Goal: Task Accomplishment & Management: Complete application form

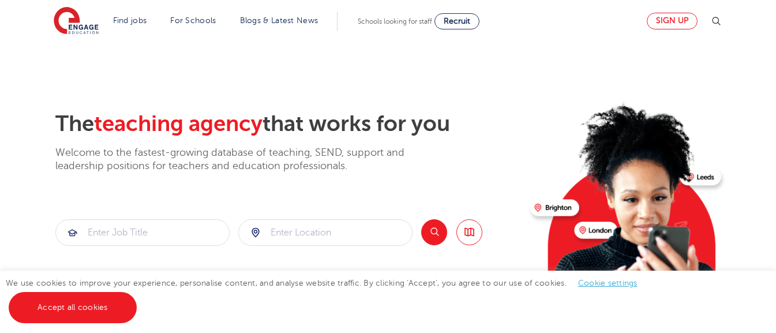
click at [668, 22] on link "Sign up" at bounding box center [671, 21] width 51 height 17
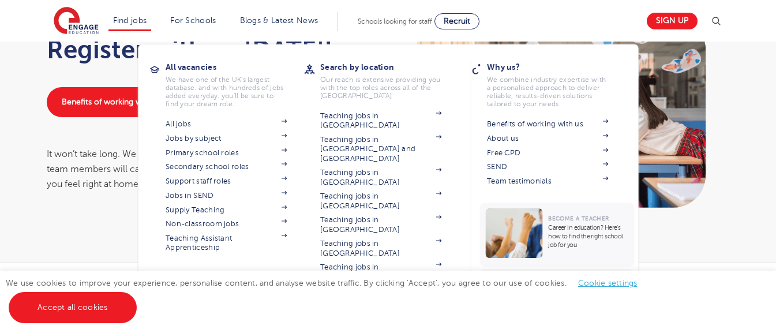
scroll to position [91, 0]
click at [194, 137] on link "Jobs by subject" at bounding box center [225, 138] width 121 height 9
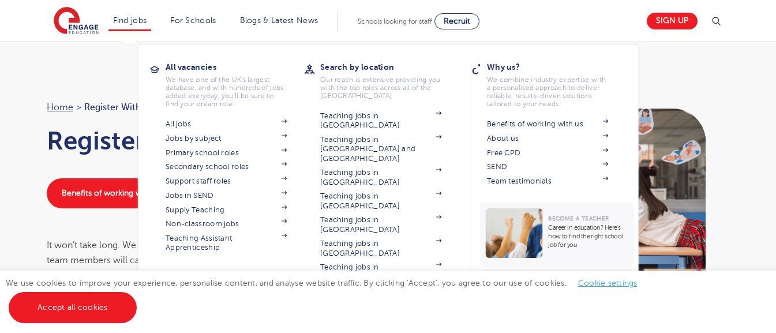
scroll to position [0, 0]
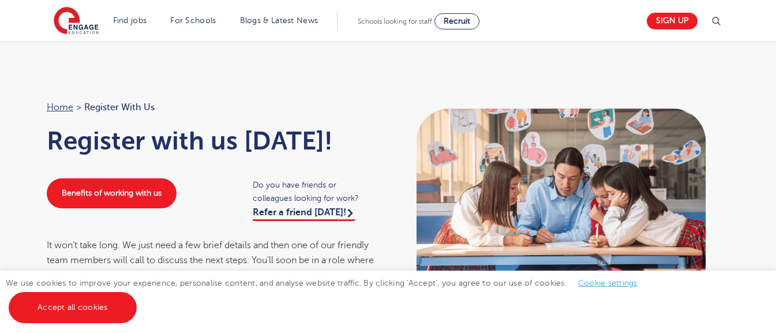
click at [585, 283] on link "Cookie settings" at bounding box center [607, 283] width 59 height 9
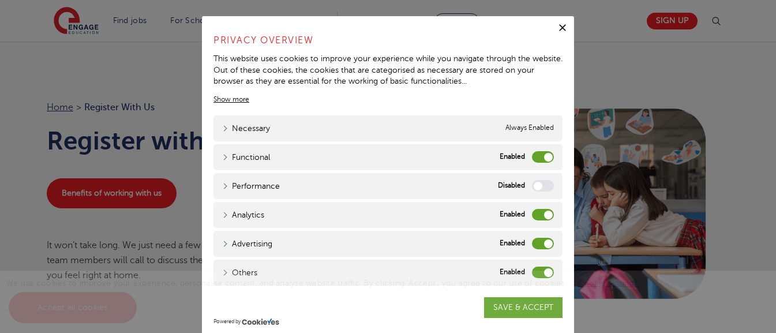
click at [540, 156] on label "Functional" at bounding box center [543, 157] width 22 height 12
click at [0, 0] on input "Functional" at bounding box center [0, 0] width 0 height 0
click at [537, 211] on label "Analytics" at bounding box center [543, 215] width 22 height 12
click at [0, 0] on input "Analytics" at bounding box center [0, 0] width 0 height 0
click at [537, 238] on label "Advertising" at bounding box center [543, 244] width 22 height 12
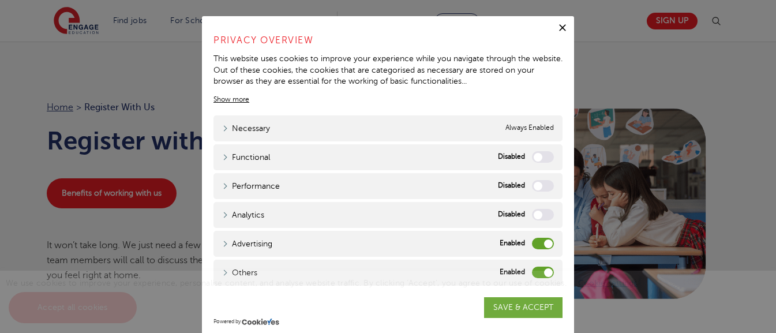
click at [0, 0] on input "Advertising" at bounding box center [0, 0] width 0 height 0
click at [537, 266] on label "Others" at bounding box center [543, 272] width 22 height 12
click at [0, 0] on input "Others" at bounding box center [0, 0] width 0 height 0
click at [529, 299] on div "We use cookies to improve your experience, personalise content, and analyse web…" at bounding box center [388, 301] width 776 height 62
click at [521, 308] on div "We use cookies to improve your experience, personalise content, and analyse web…" at bounding box center [388, 301] width 776 height 62
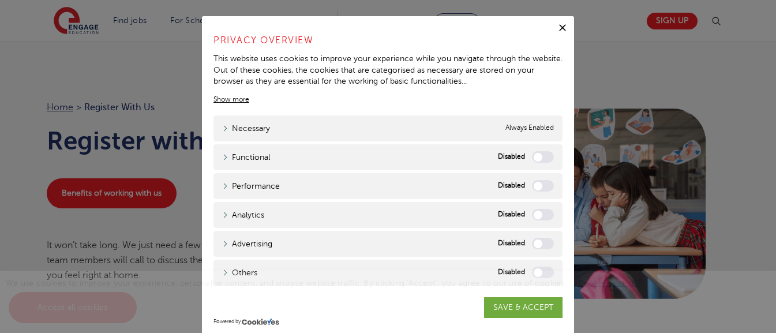
click at [540, 306] on div "We use cookies to improve your experience, personalise content, and analyse web…" at bounding box center [388, 301] width 776 height 62
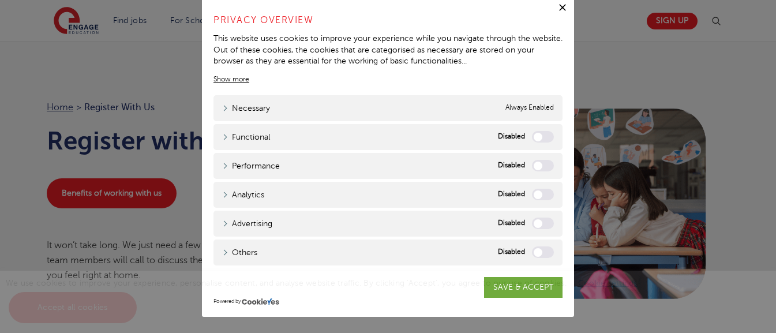
scroll to position [19, 0]
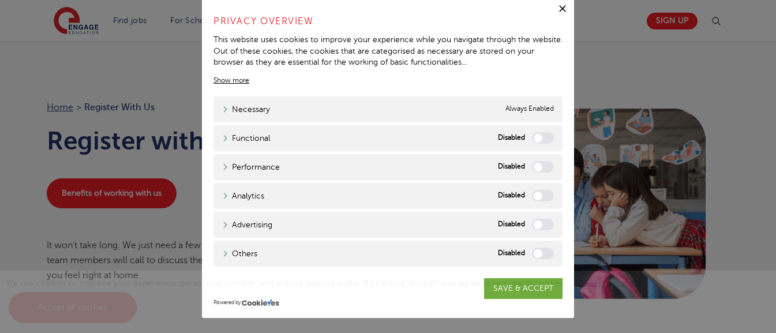
click at [558, 7] on icon "button" at bounding box center [562, 9] width 12 height 12
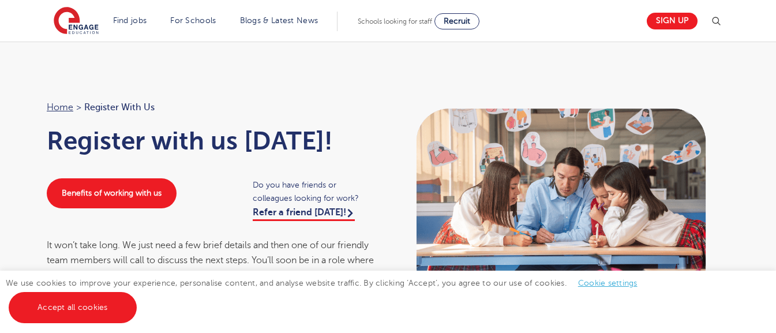
scroll to position [0, 0]
click at [611, 280] on link "Cookie settings" at bounding box center [607, 283] width 59 height 9
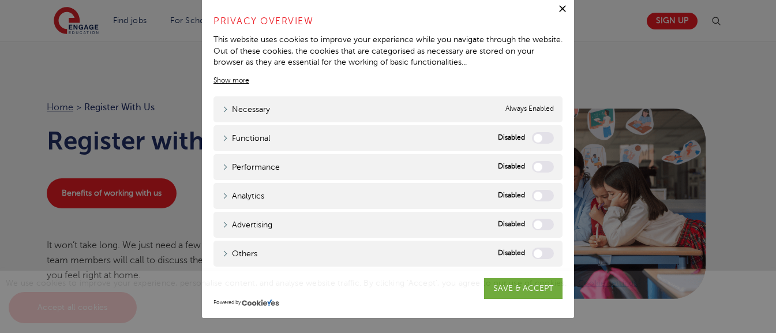
click at [520, 290] on div "We use cookies to improve your experience, personalise content, and analyse web…" at bounding box center [388, 301] width 776 height 62
click at [520, 282] on span "We use cookies to improve your experience, personalise content, and analyse web…" at bounding box center [327, 295] width 643 height 33
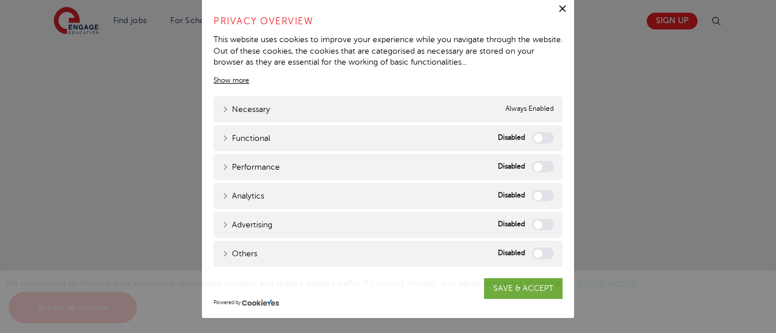
scroll to position [647, 0]
click at [560, 9] on icon "button" at bounding box center [562, 9] width 12 height 12
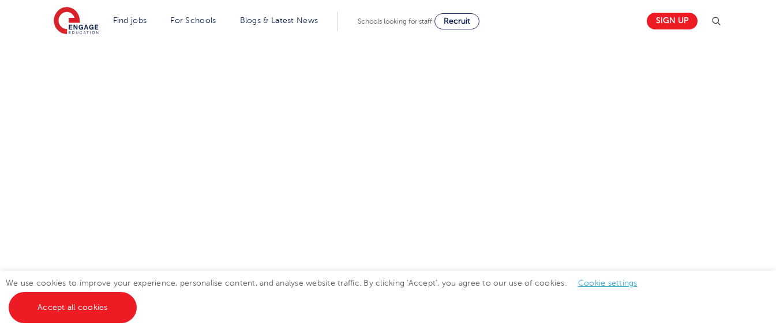
scroll to position [520, 0]
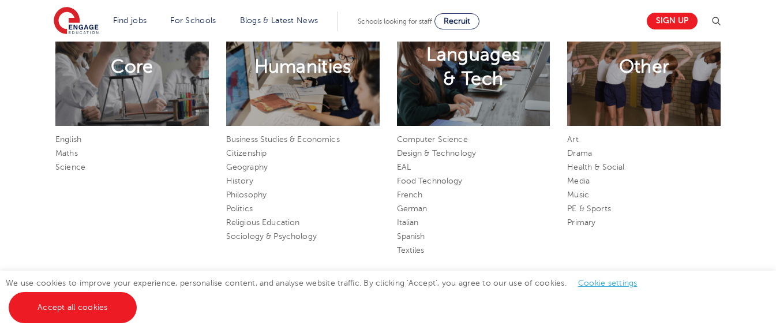
scroll to position [574, 0]
click at [72, 138] on link "English" at bounding box center [68, 139] width 26 height 9
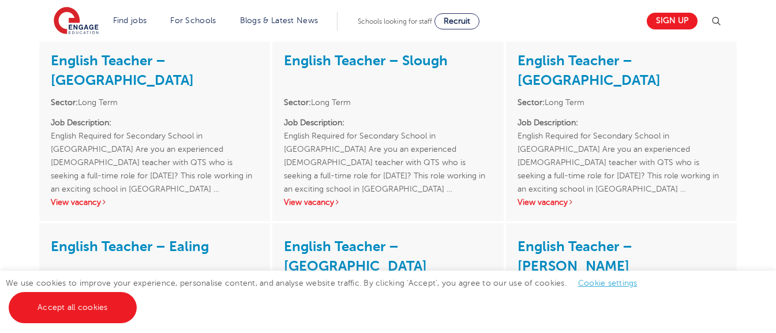
scroll to position [415, 0]
click at [557, 202] on link "View vacancy" at bounding box center [545, 201] width 57 height 9
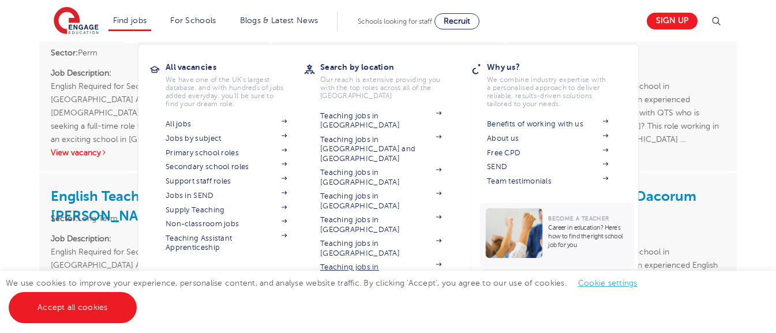
scroll to position [1003, 0]
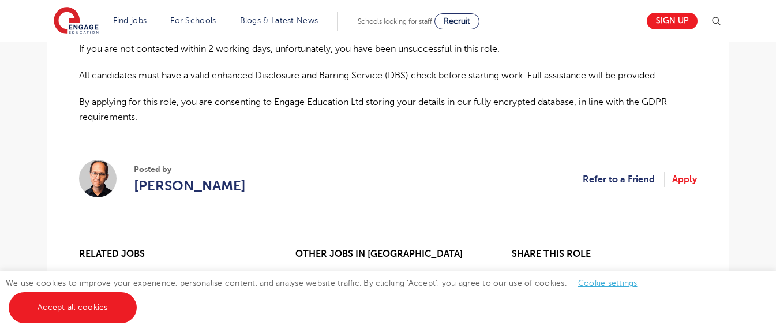
scroll to position [725, 0]
